Goal: Task Accomplishment & Management: Manage account settings

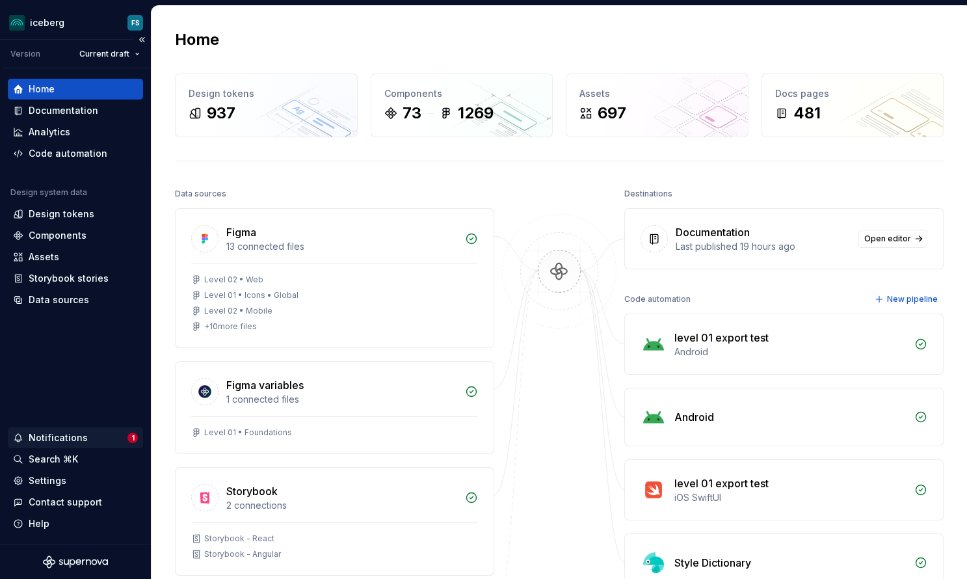
click at [53, 432] on div "Notifications" at bounding box center [58, 437] width 59 height 13
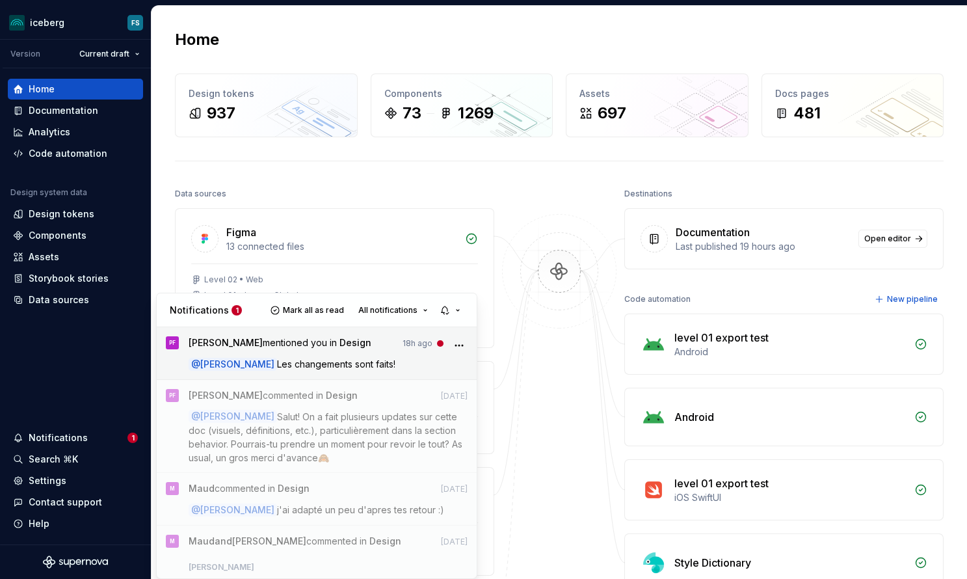
click at [371, 349] on span "[PERSON_NAME] mentioned you in Design" at bounding box center [280, 345] width 183 height 18
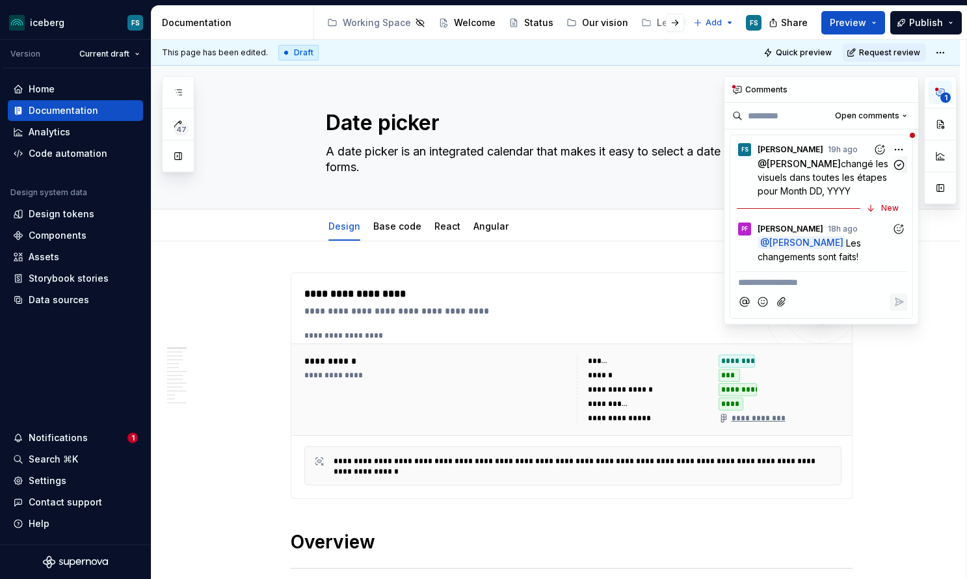
click at [806, 170] on p "@ [PERSON_NAME] changé les visuels dans toutes les étapes pour Month DD, YYYY" at bounding box center [824, 177] width 134 height 41
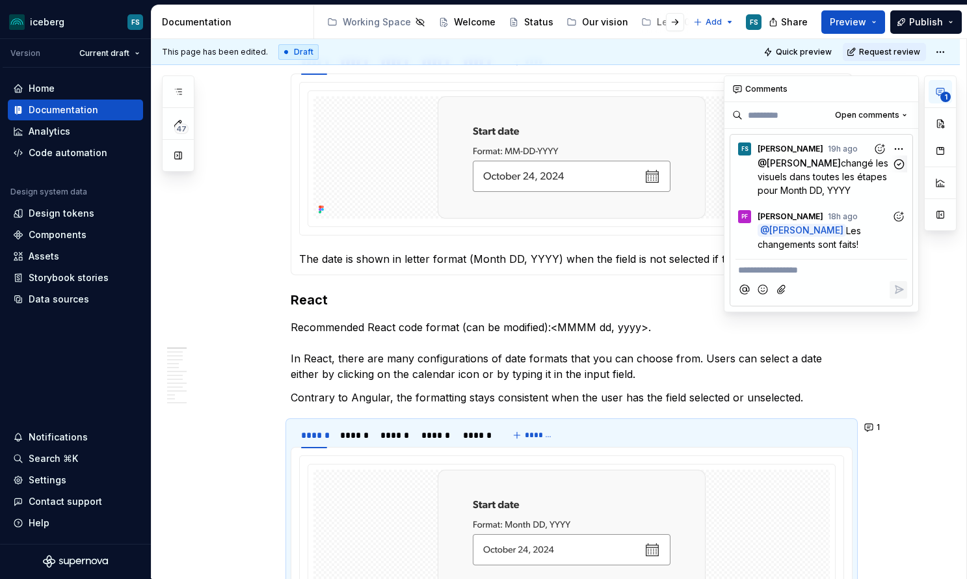
scroll to position [1738, 0]
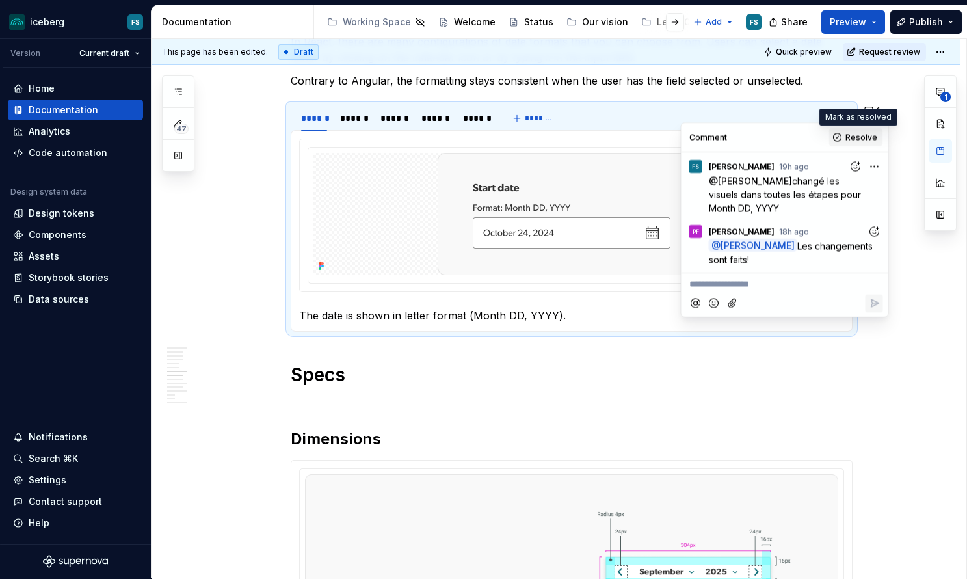
click at [843, 134] on button "Resolve" at bounding box center [856, 137] width 54 height 18
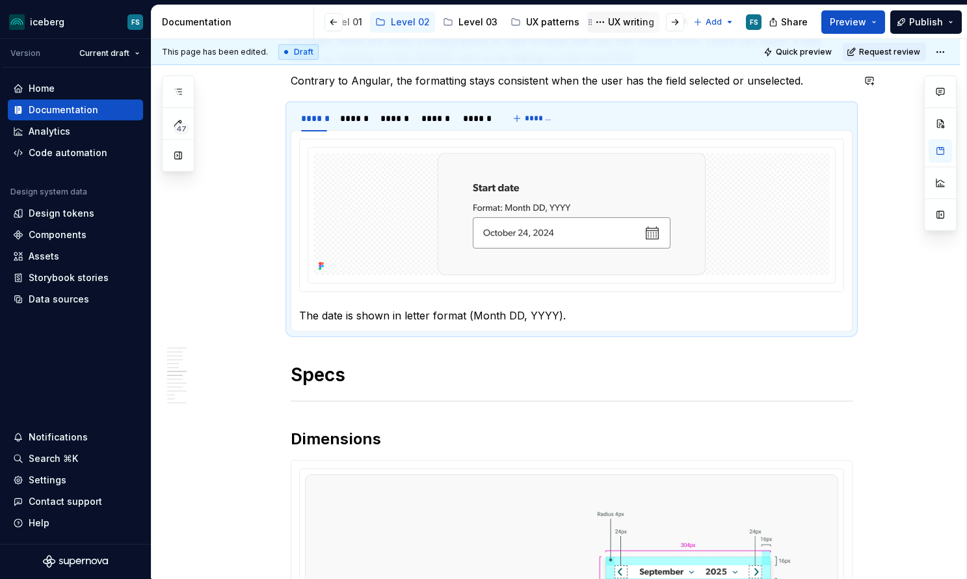
click at [614, 20] on div "UX writing" at bounding box center [631, 22] width 46 height 13
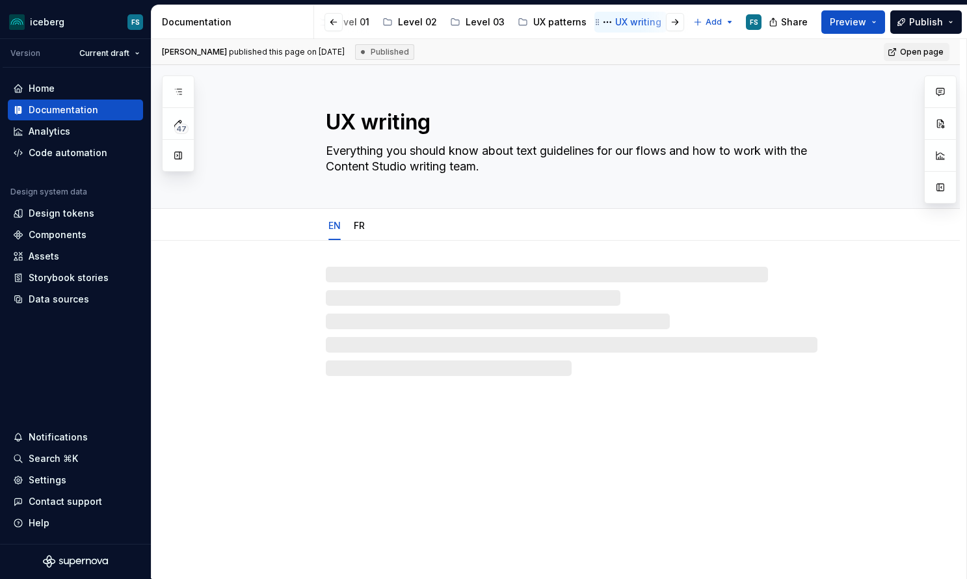
scroll to position [0, 322]
click at [617, 20] on div "UX writing" at bounding box center [640, 22] width 46 height 13
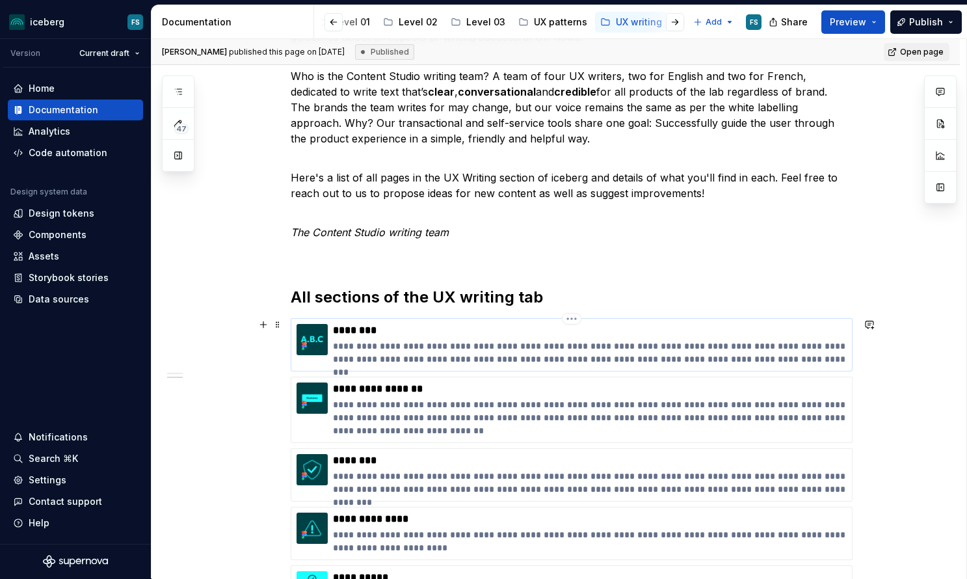
scroll to position [294, 0]
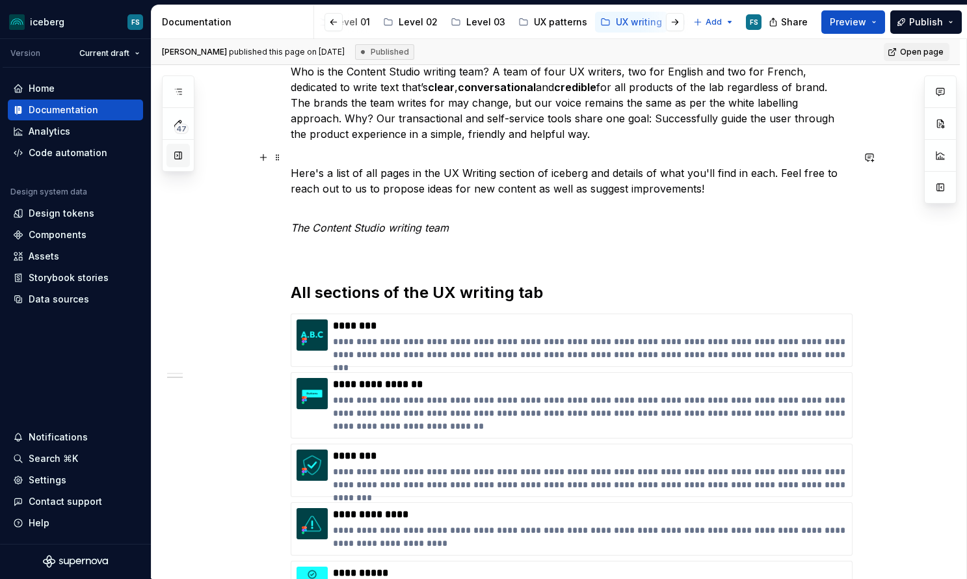
click at [178, 161] on button "button" at bounding box center [177, 155] width 23 height 23
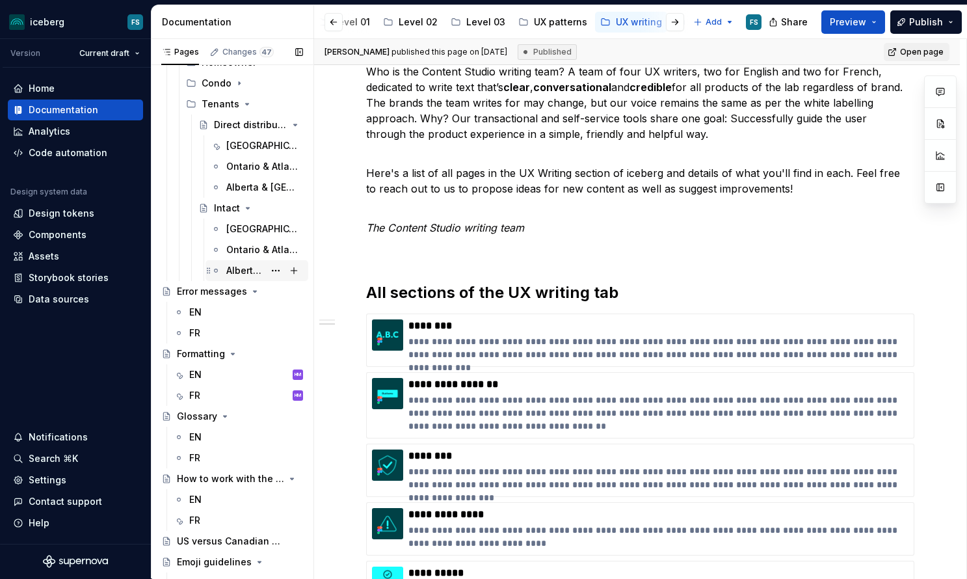
scroll to position [525, 0]
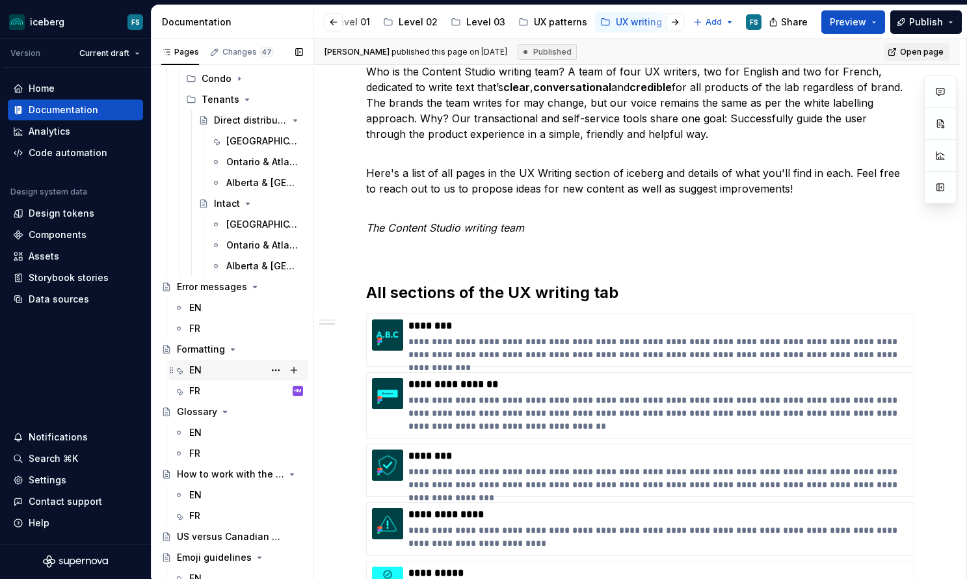
click at [209, 369] on div "EN HM" at bounding box center [246, 370] width 114 height 18
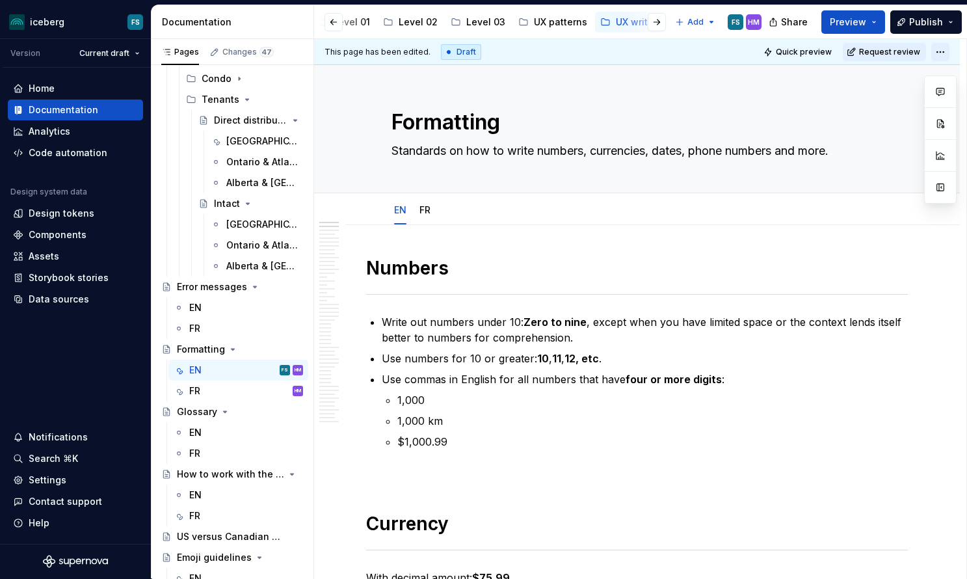
click at [948, 49] on html "iceberg FS Version Current draft Home Documentation Analytics Code automation D…" at bounding box center [483, 289] width 967 height 579
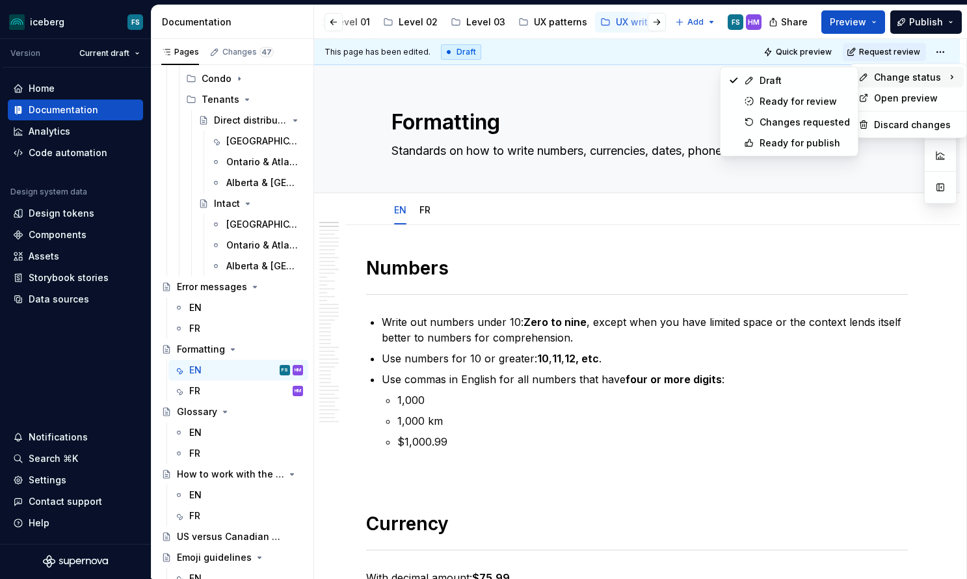
click at [916, 77] on span "Change status" at bounding box center [907, 77] width 67 height 13
click at [791, 147] on div "Ready for publish" at bounding box center [804, 143] width 90 height 13
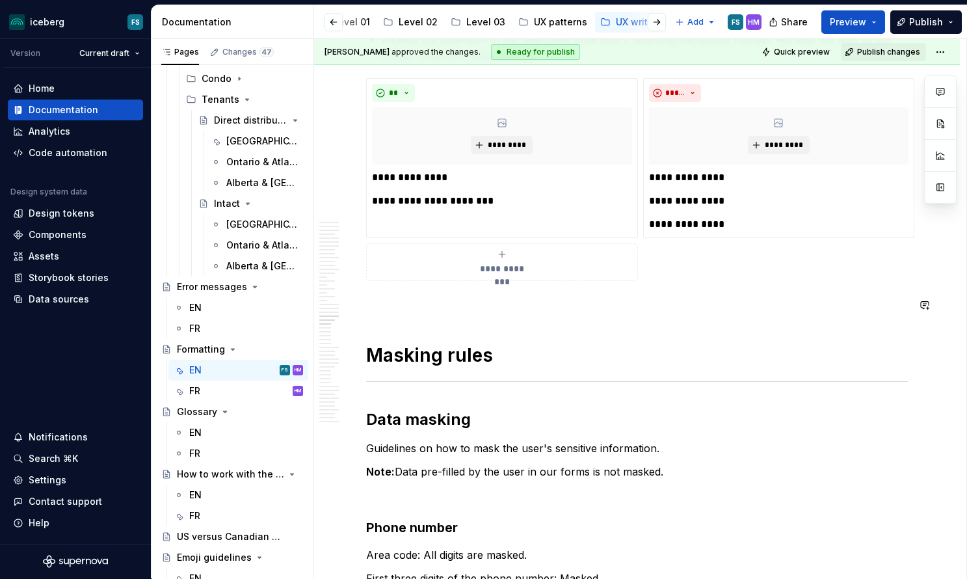
type textarea "*"
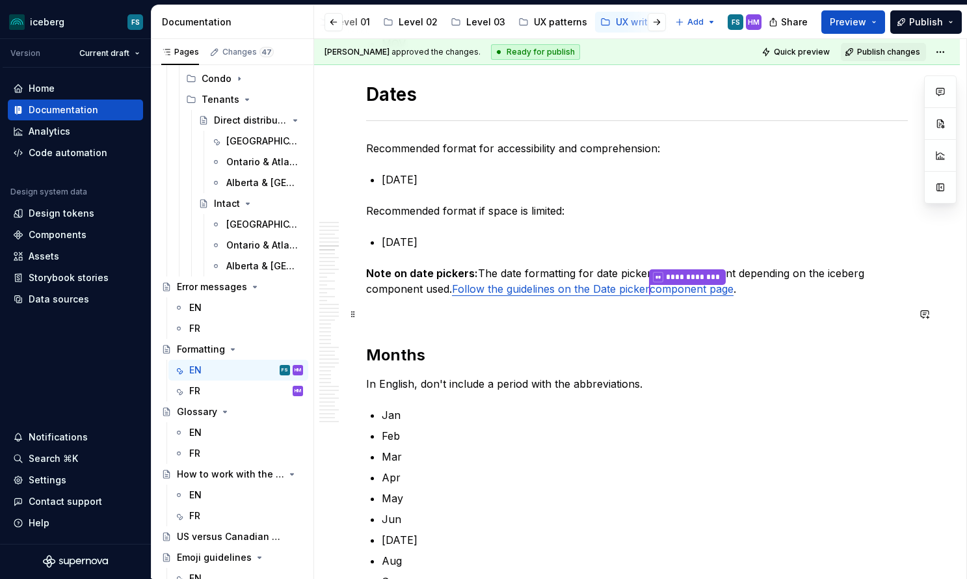
scroll to position [2291, 0]
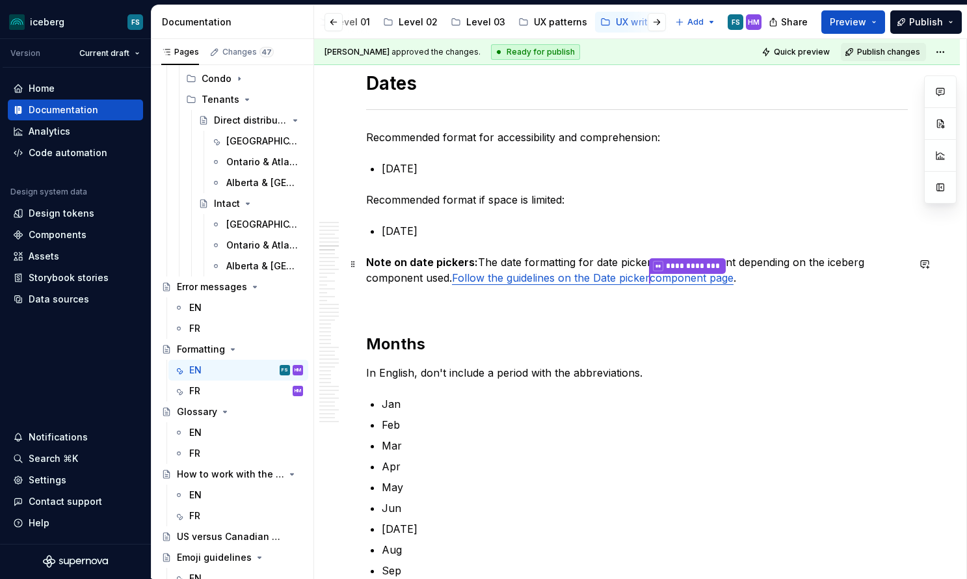
click at [802, 261] on p "**********" at bounding box center [637, 270] width 542 height 33
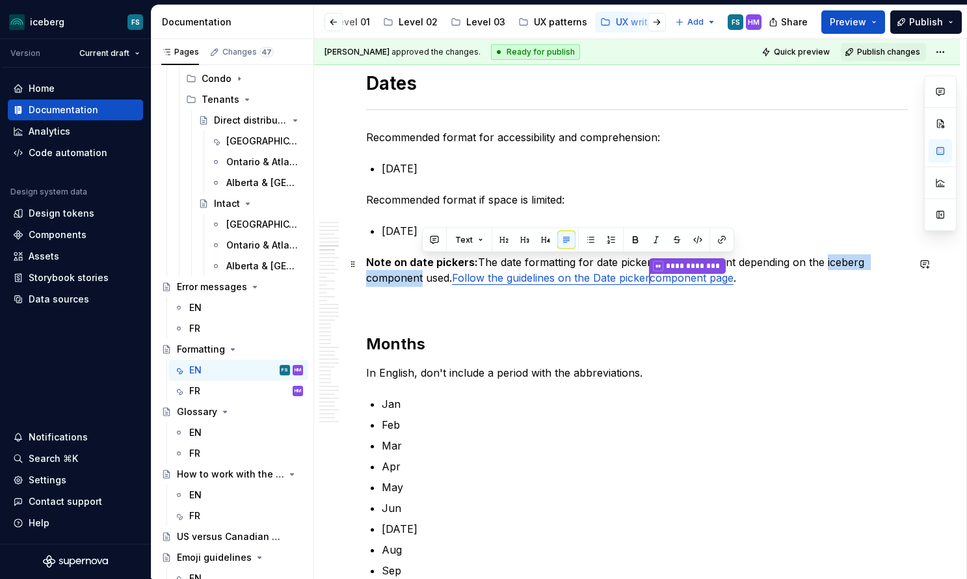
drag, startPoint x: 421, startPoint y: 283, endPoint x: 840, endPoint y: 265, distance: 419.1
click at [823, 265] on p "**********" at bounding box center [637, 270] width 542 height 33
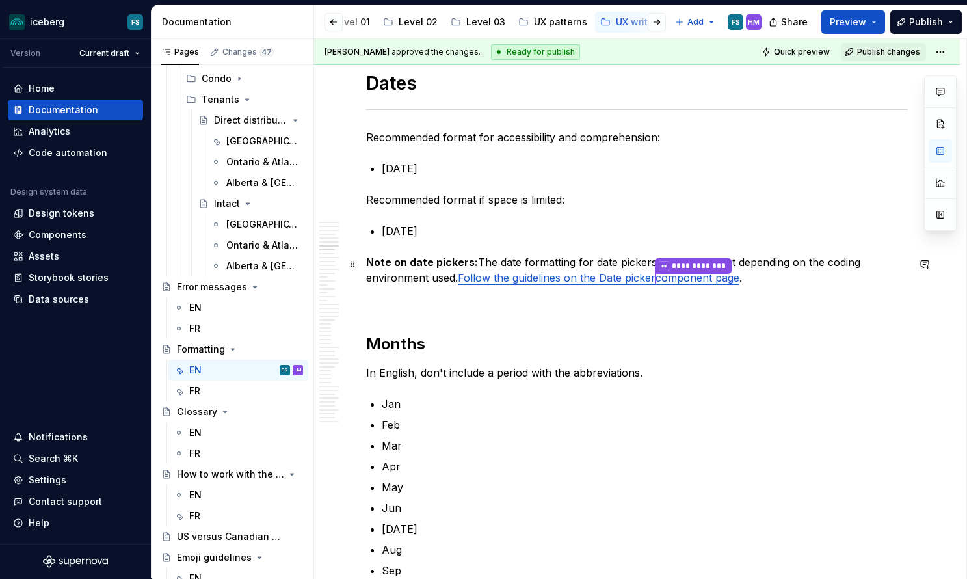
click at [767, 280] on p "**********" at bounding box center [637, 270] width 542 height 33
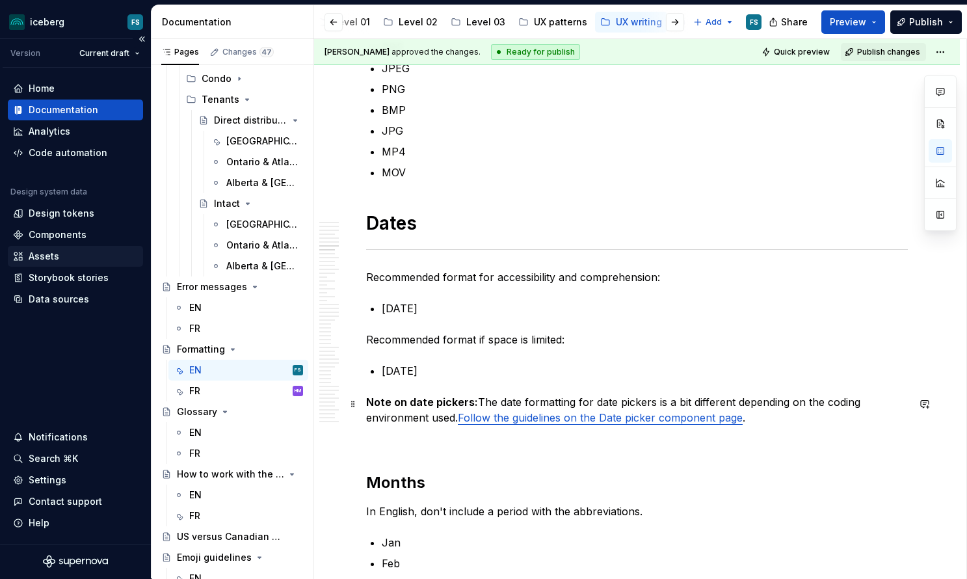
scroll to position [2153, 0]
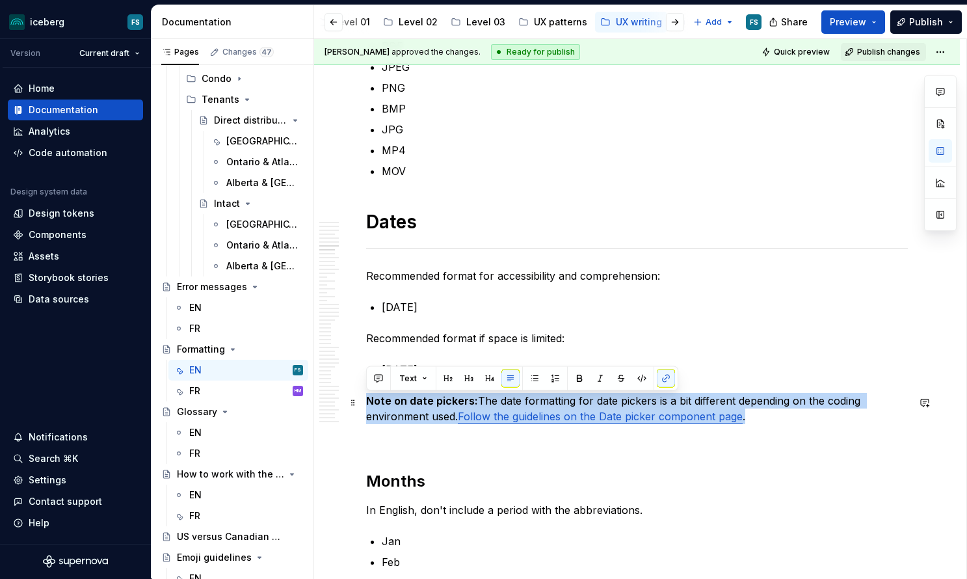
drag, startPoint x: 368, startPoint y: 404, endPoint x: 747, endPoint y: 422, distance: 379.5
click at [747, 422] on p "Note on date pickers: The date formatting for date pickers is a bit different d…" at bounding box center [637, 408] width 542 height 31
copy p "Note on date pickers: The date formatting for date pickers is a bit different d…"
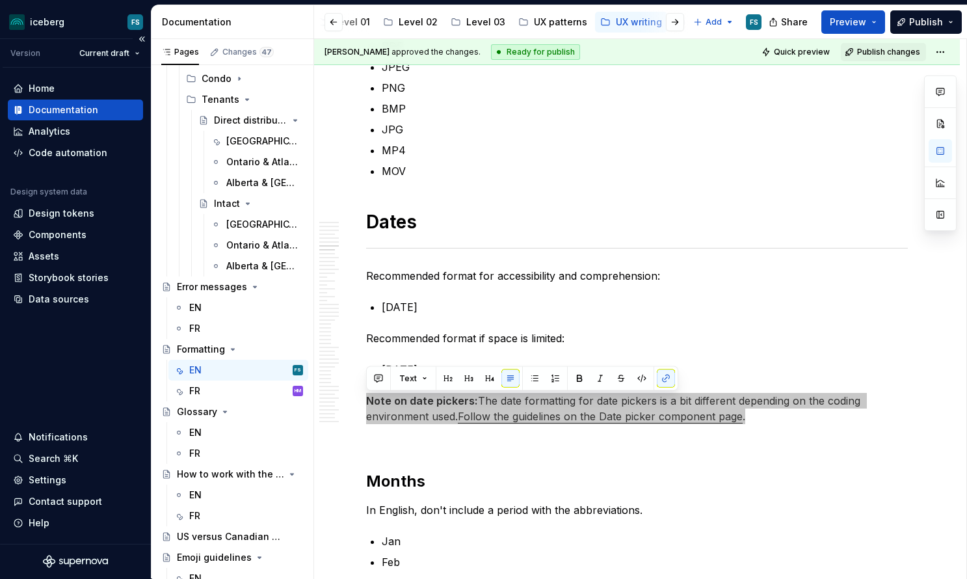
type textarea "*"
